Goal: Task Accomplishment & Management: Complete application form

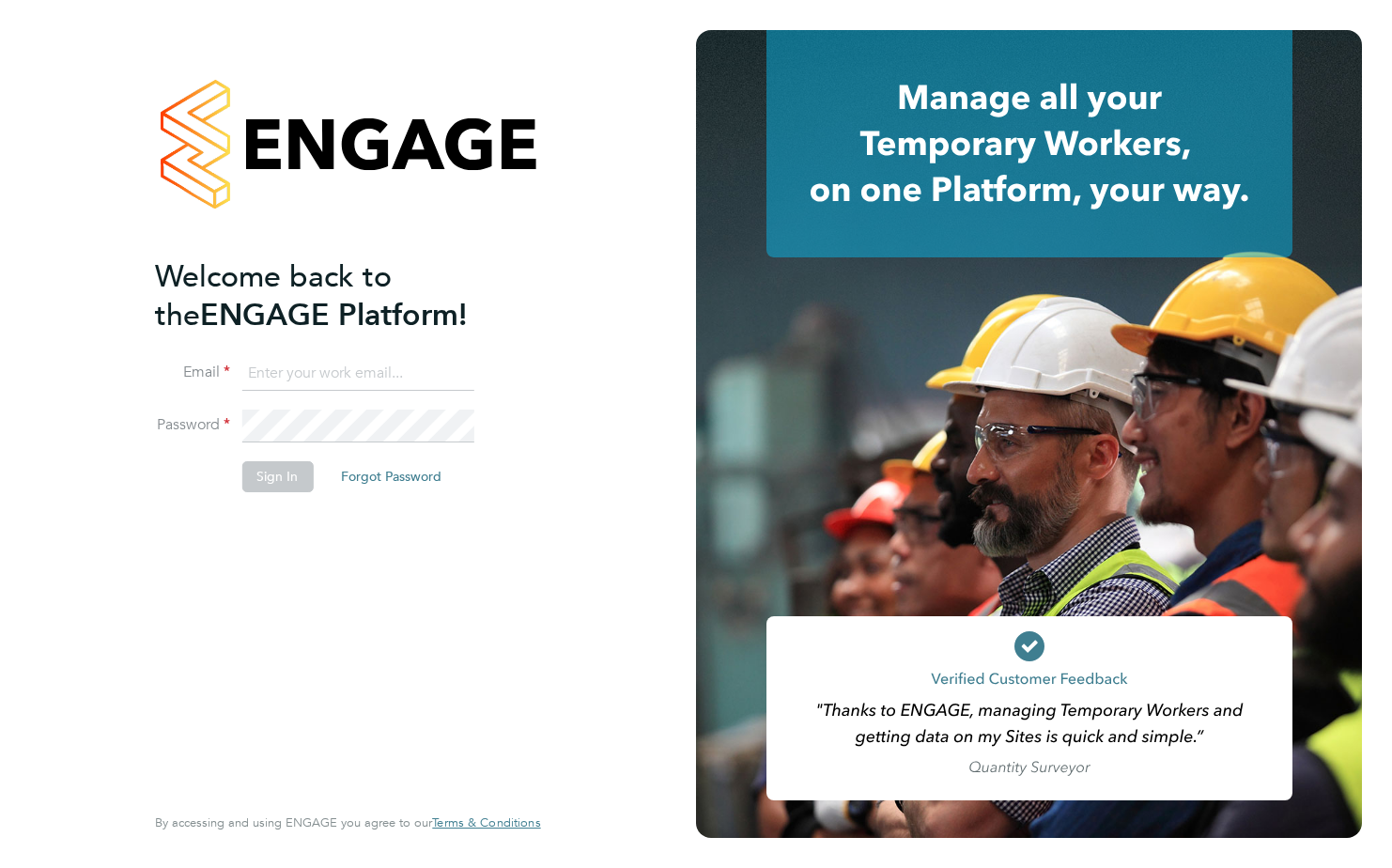
type input "[PERSON_NAME][EMAIL_ADDRESS][PERSON_NAME][DOMAIN_NAME]"
click at [285, 478] on button "Sign In" at bounding box center [277, 475] width 72 height 30
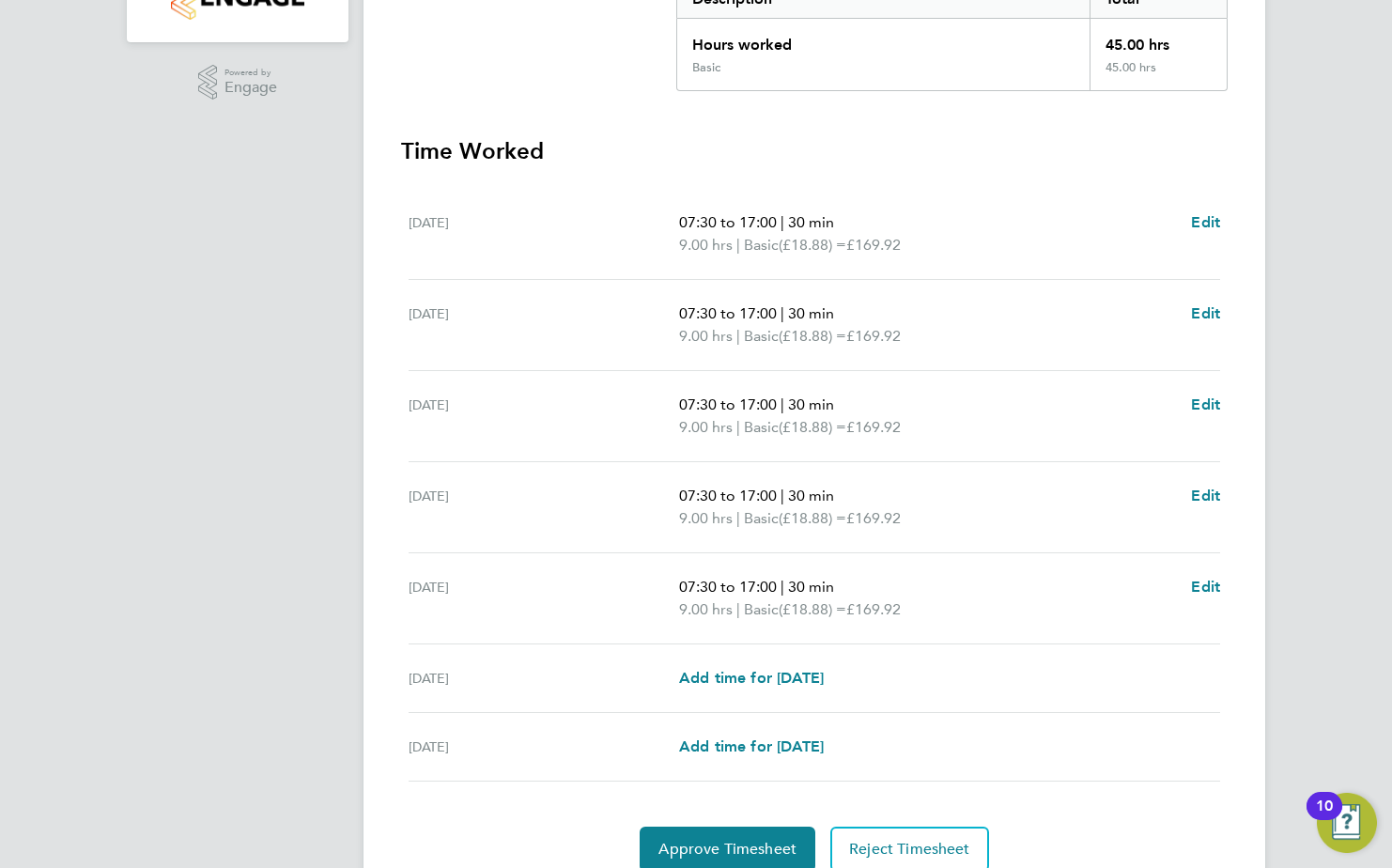
scroll to position [469, 0]
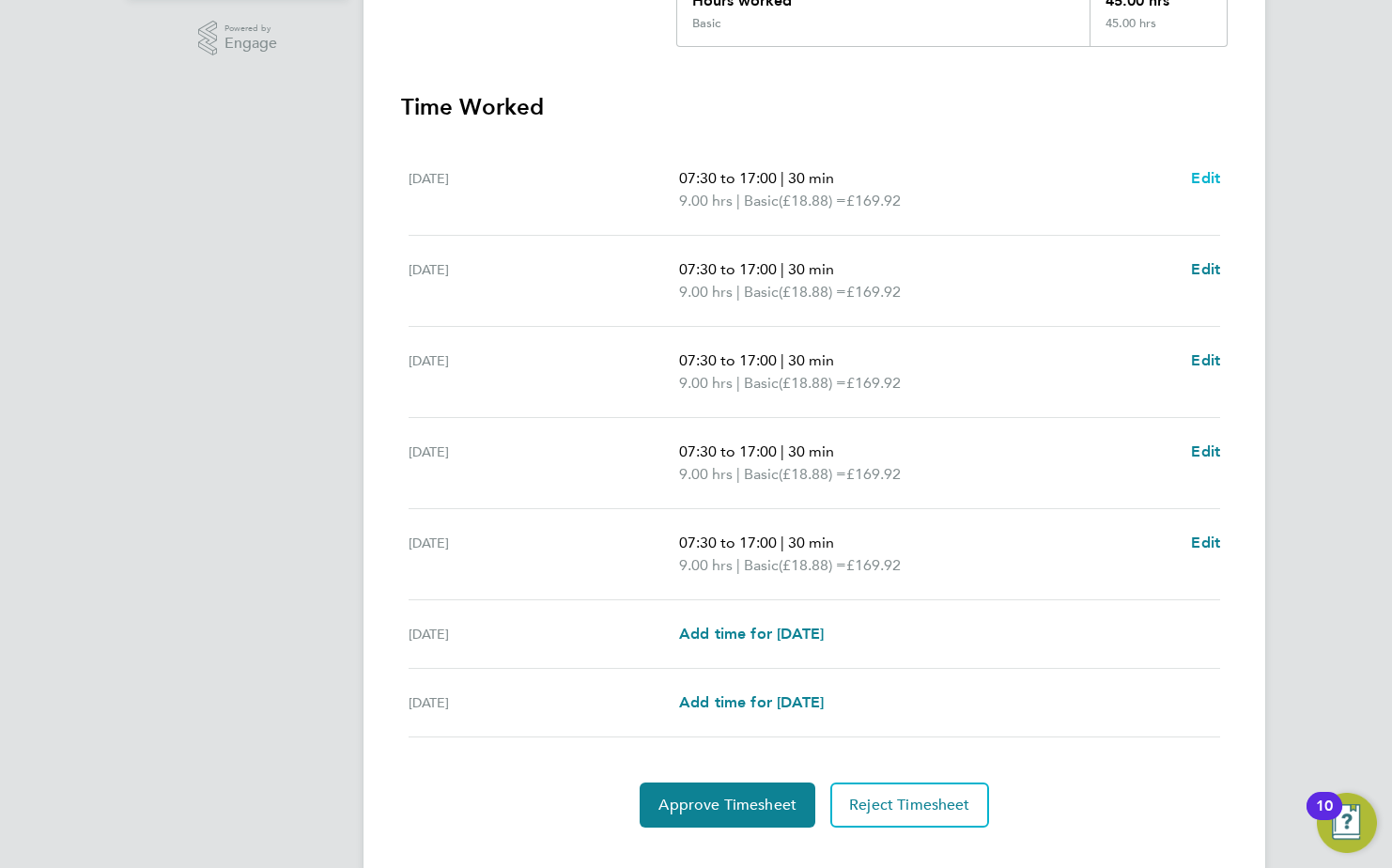
click at [1195, 177] on span "Edit" at bounding box center [1205, 178] width 29 height 17
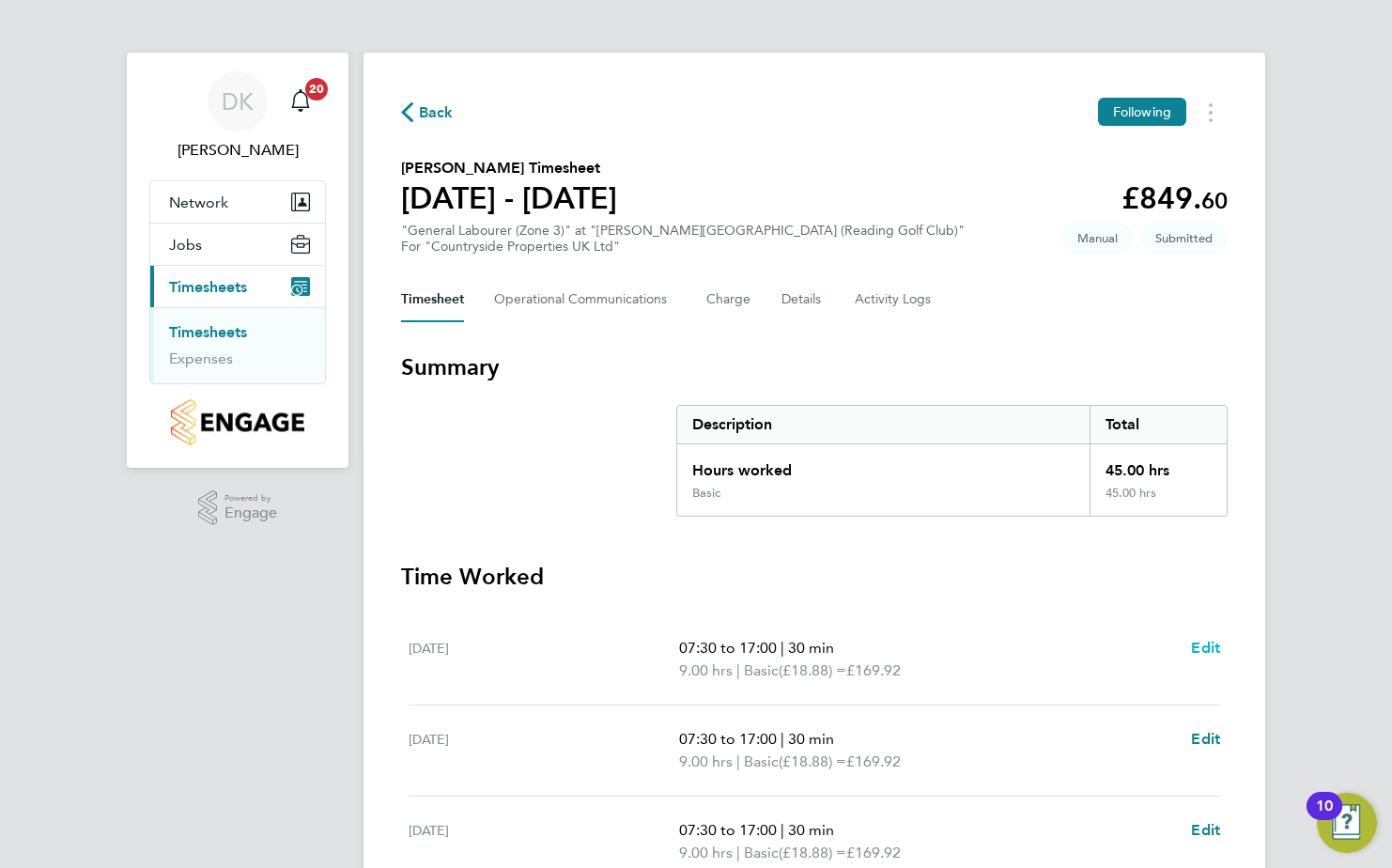
select select "30"
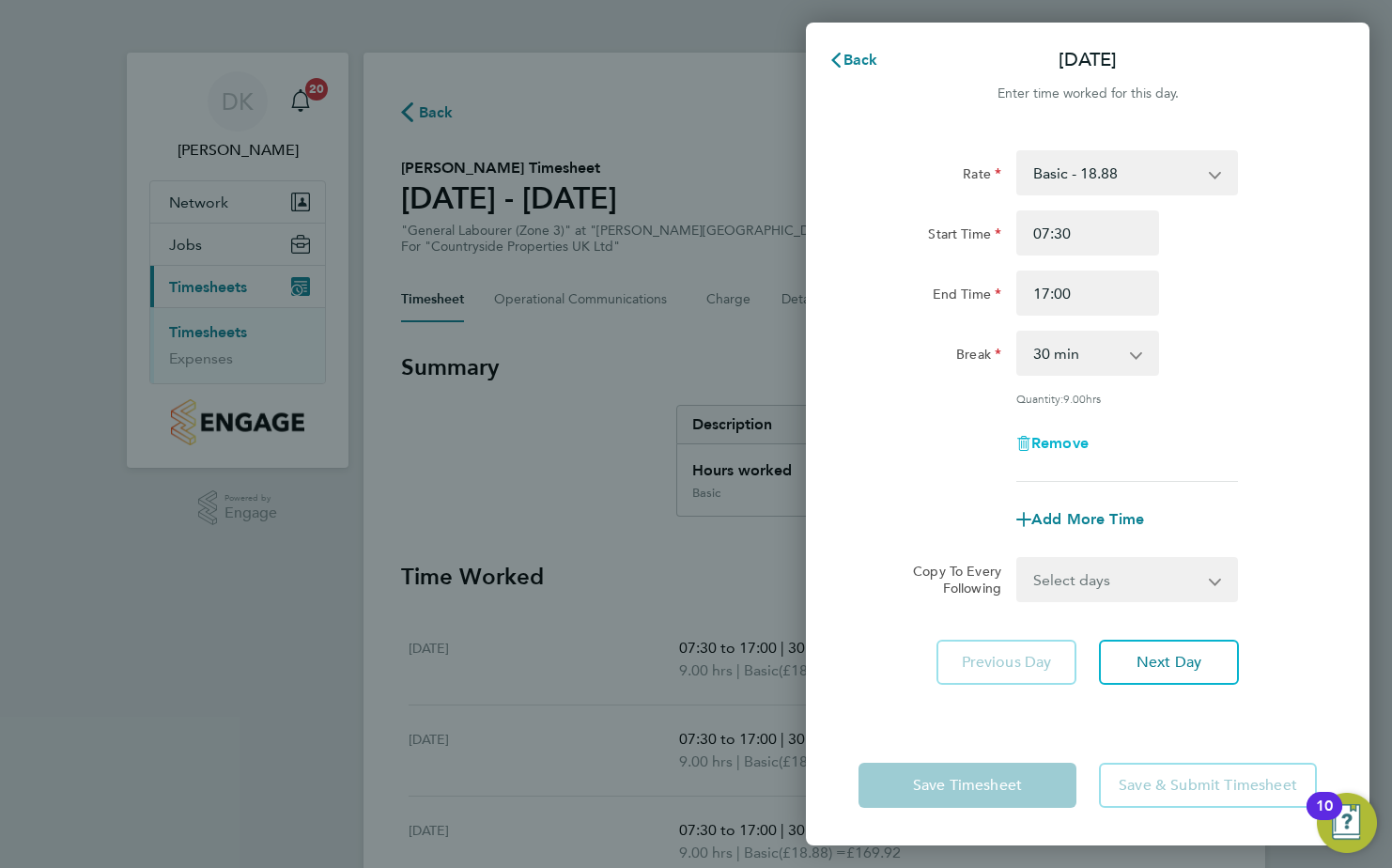
click at [1043, 448] on span "Remove" at bounding box center [1059, 442] width 57 height 17
select select "null"
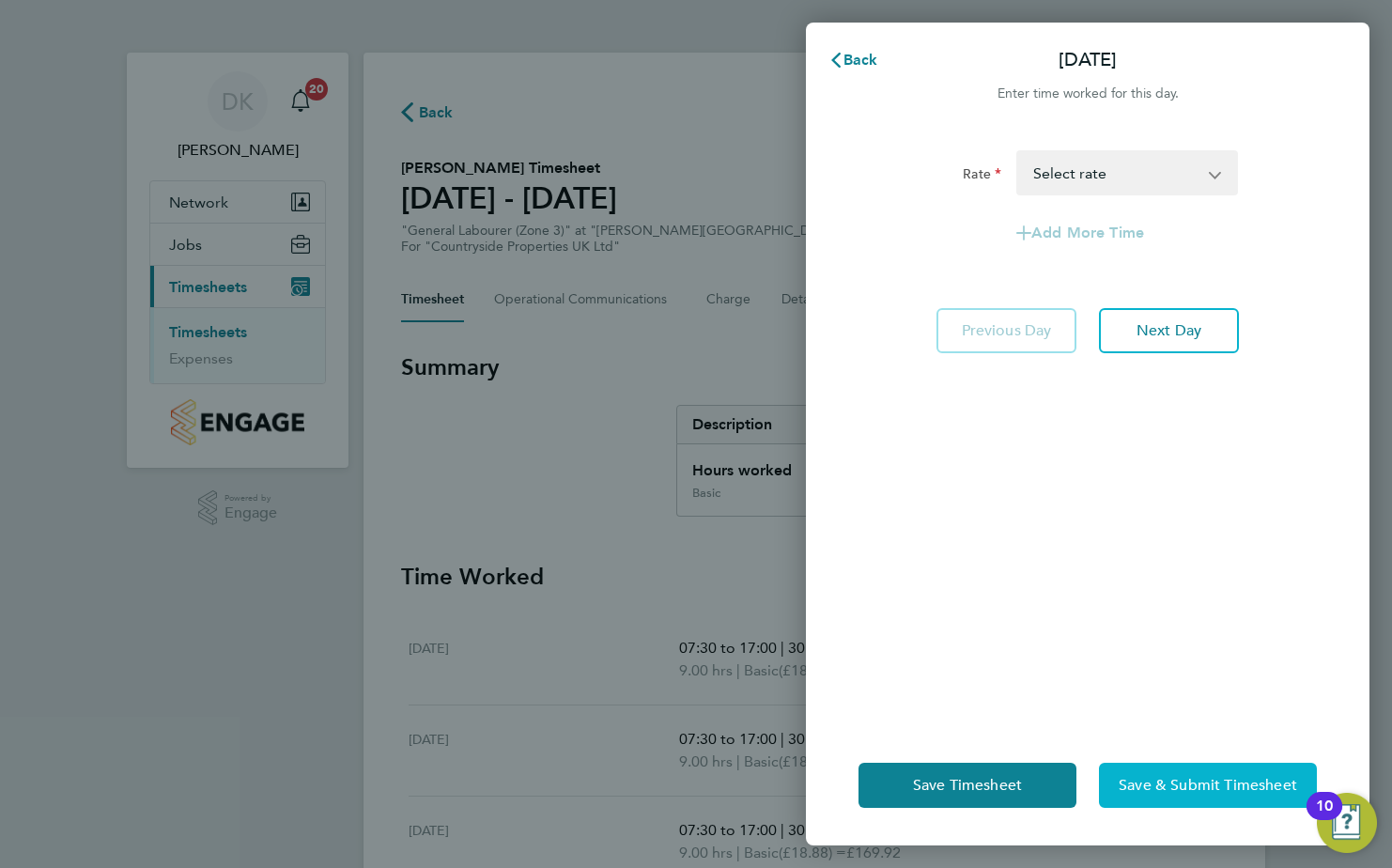
click at [1165, 785] on span "Save & Submit Timesheet" at bounding box center [1208, 784] width 178 height 18
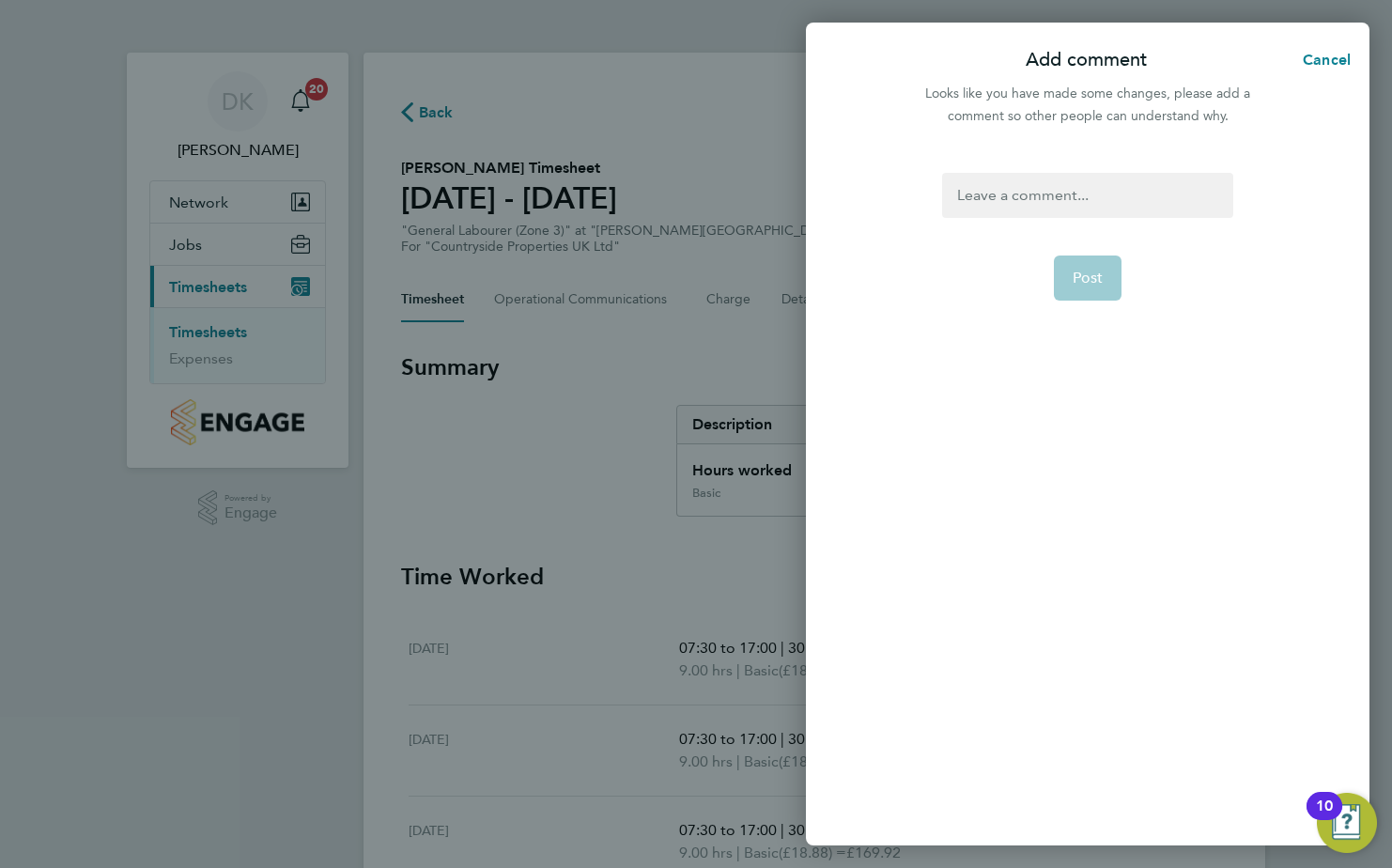
click at [1056, 202] on div at bounding box center [1087, 195] width 290 height 45
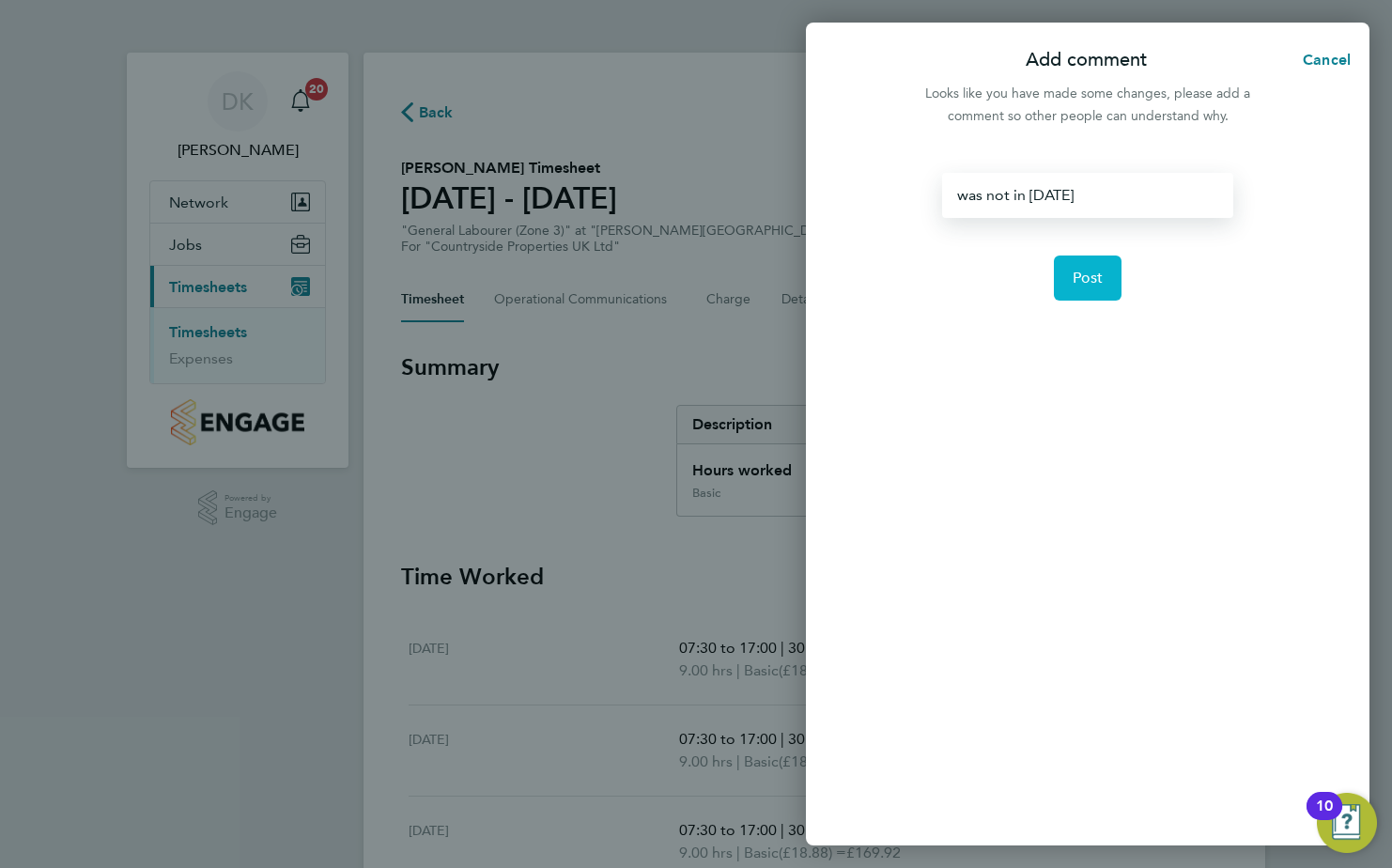
click at [1092, 267] on button "Post" at bounding box center [1088, 278] width 69 height 45
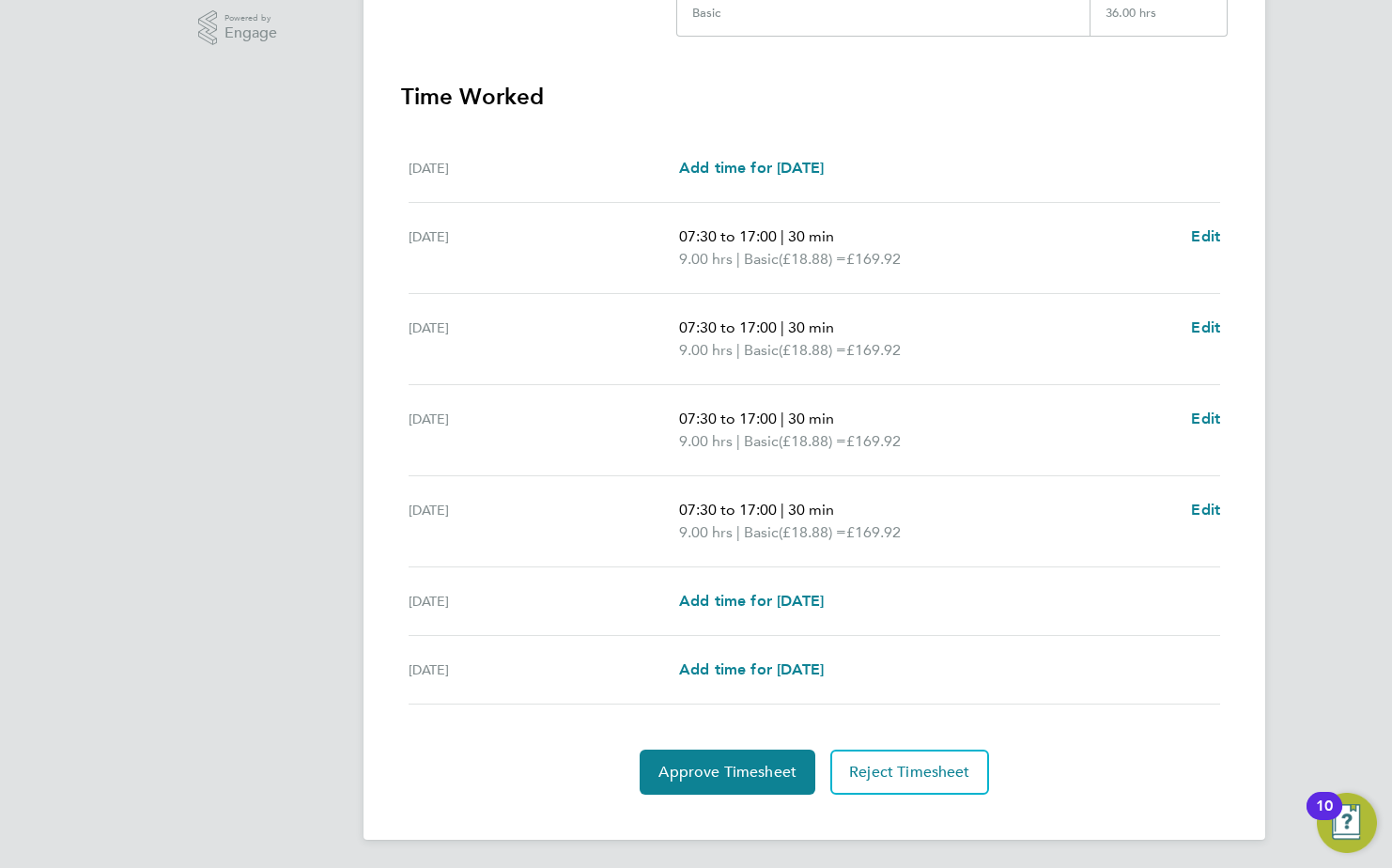
scroll to position [482, 0]
click at [769, 780] on button "Approve Timesheet" at bounding box center [727, 769] width 175 height 45
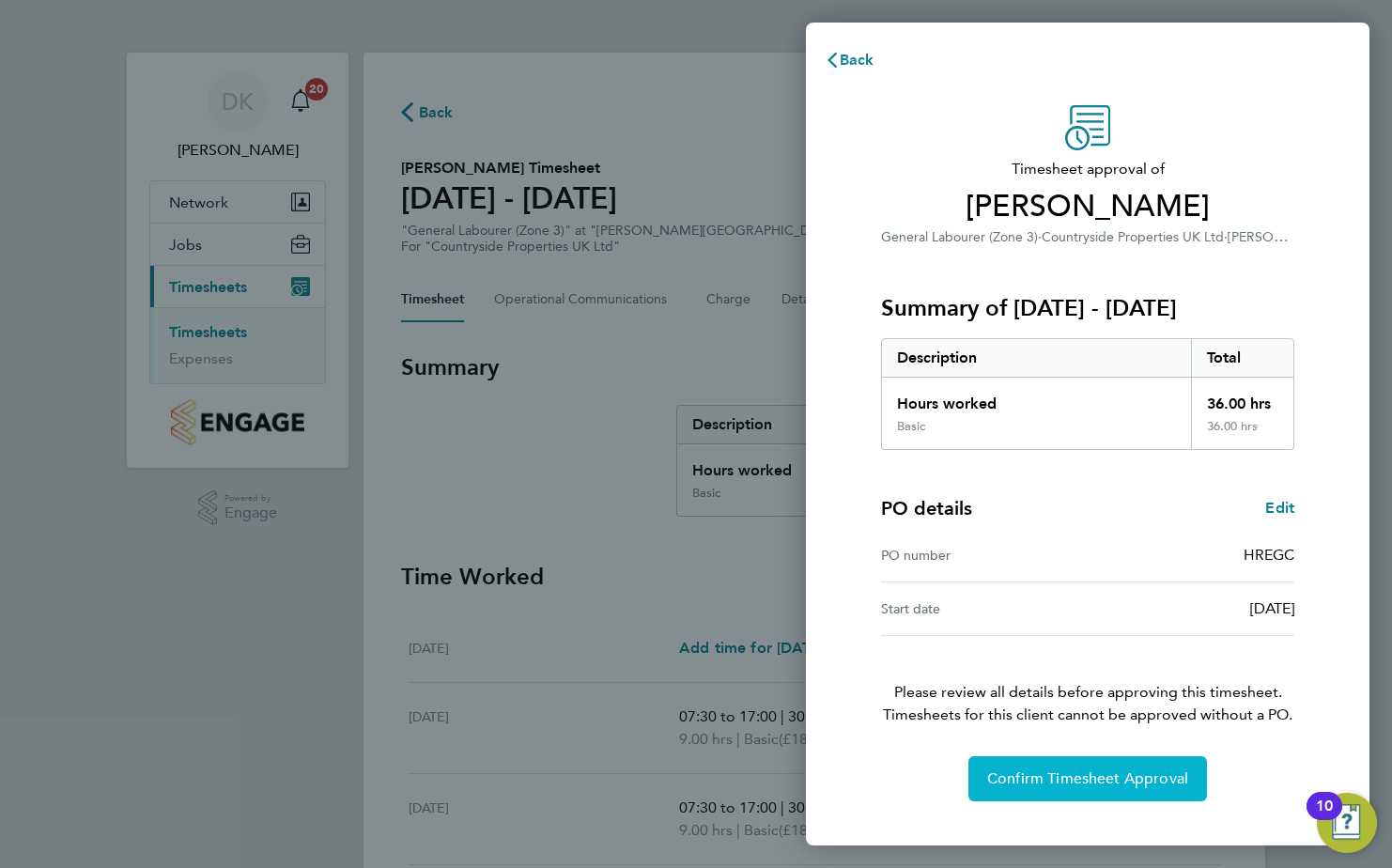
click at [1070, 789] on button "Confirm Timesheet Approval" at bounding box center [1087, 778] width 238 height 45
